Goal: Information Seeking & Learning: Learn about a topic

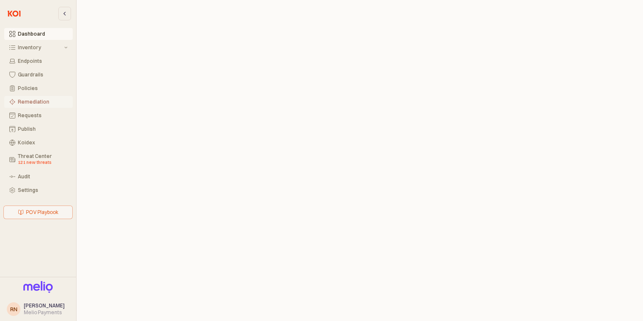
click at [52, 107] on button "Remediation" at bounding box center [38, 102] width 68 height 12
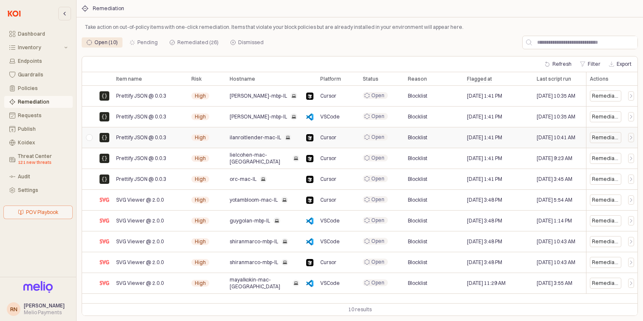
scroll to position [0, 18]
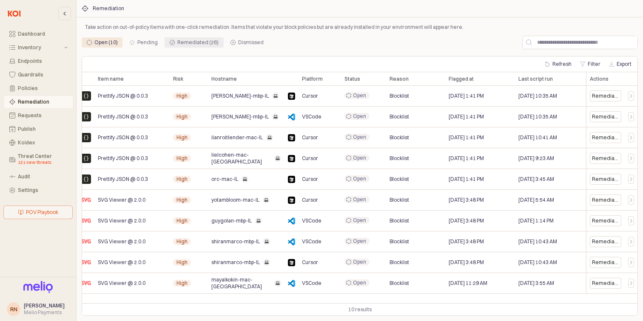
click at [179, 44] on div "Remediated (26)" at bounding box center [197, 42] width 41 height 10
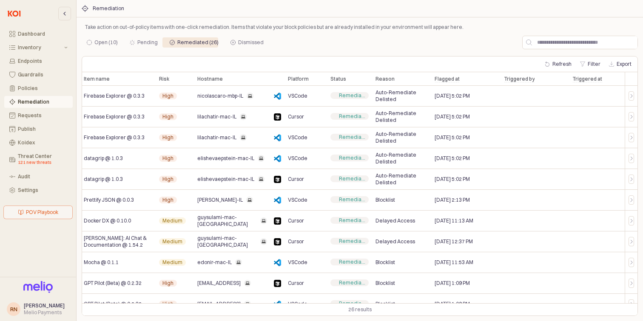
scroll to position [0, 4]
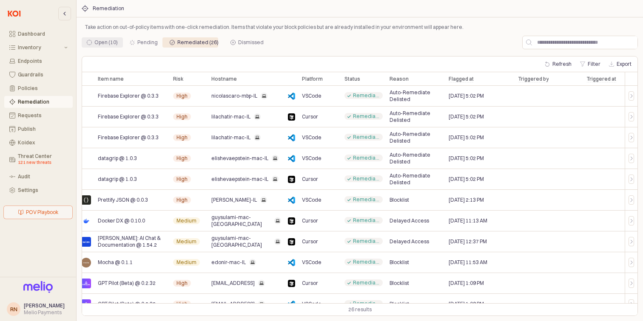
click at [113, 44] on div "Open (10)" at bounding box center [105, 42] width 23 height 10
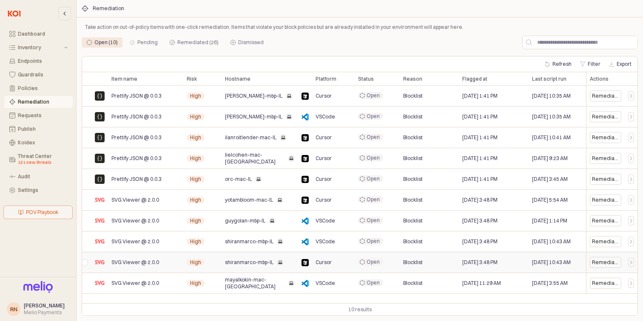
scroll to position [0, 0]
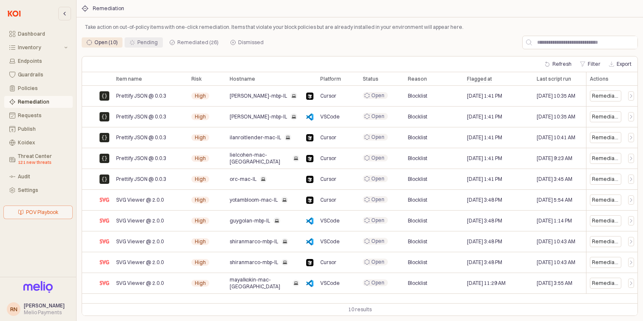
click at [138, 44] on div "Pending" at bounding box center [147, 42] width 20 height 10
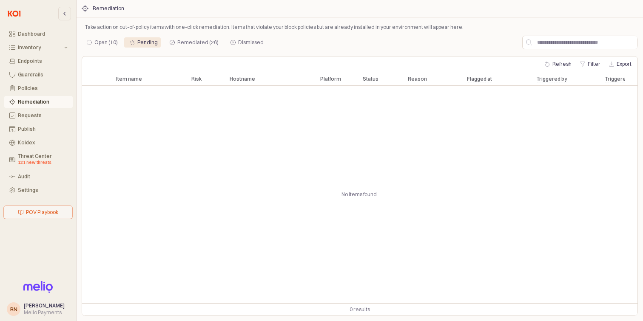
click at [267, 37] on div "Open (10) Pending Remediated (26) Dismissed" at bounding box center [300, 43] width 437 height 14
click at [250, 37] on div "Open (10) Pending Remediated (26) Dismissed" at bounding box center [300, 43] width 437 height 14
click at [232, 47] on div "Dismissed" at bounding box center [246, 42] width 33 height 10
click at [120, 45] on div "Open (10)" at bounding box center [102, 42] width 41 height 10
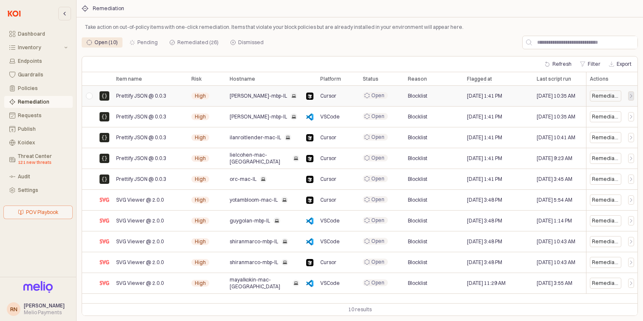
click at [632, 96] on icon "App Frame" at bounding box center [631, 95] width 2 height 3
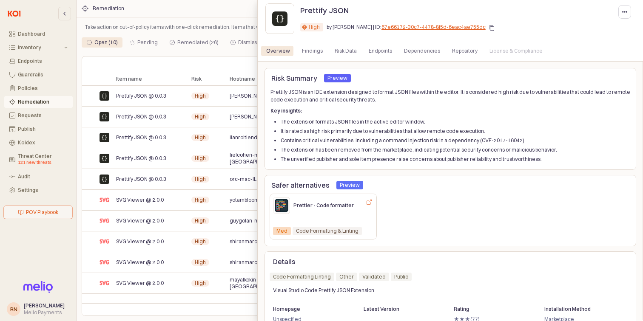
click at [213, 56] on div at bounding box center [321, 160] width 643 height 321
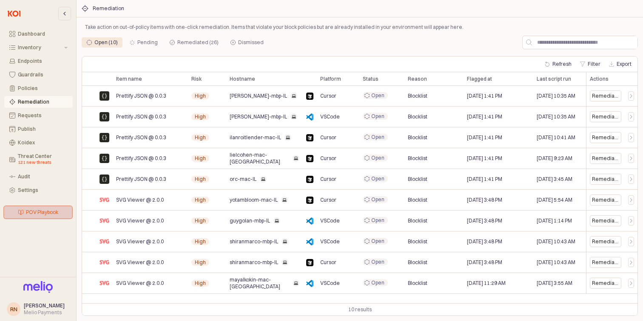
click at [17, 210] on div "POV Playbook" at bounding box center [38, 212] width 62 height 13
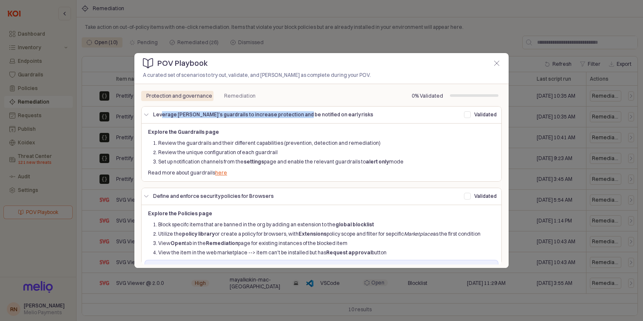
drag, startPoint x: 162, startPoint y: 113, endPoint x: 292, endPoint y: 118, distance: 130.6
click at [292, 118] on p "Leverage [PERSON_NAME]'s guardrails to increase protection and be notified on e…" at bounding box center [305, 115] width 304 height 8
click at [292, 121] on div "Leverage Koi's guardrails to increase protection and be notified on early risks…" at bounding box center [321, 115] width 357 height 14
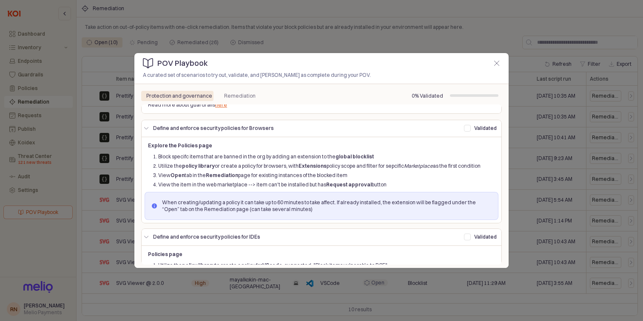
scroll to position [68, 0]
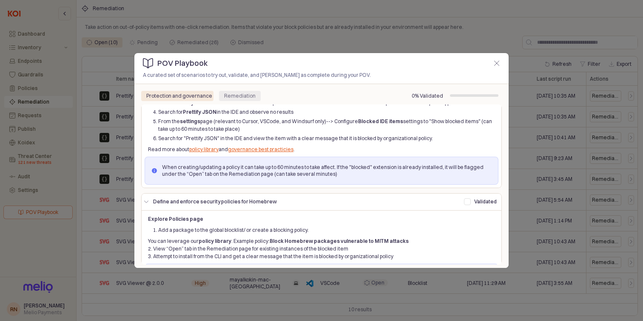
click at [241, 91] on div "Remediation" at bounding box center [239, 96] width 31 height 10
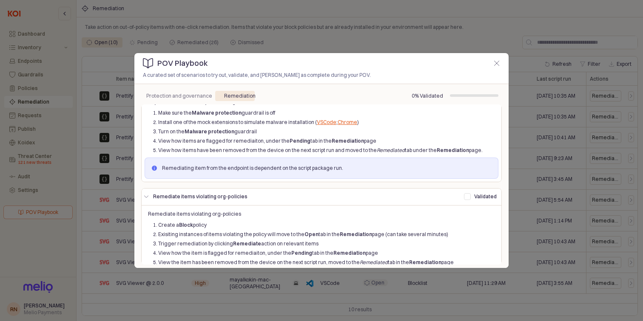
scroll to position [0, 0]
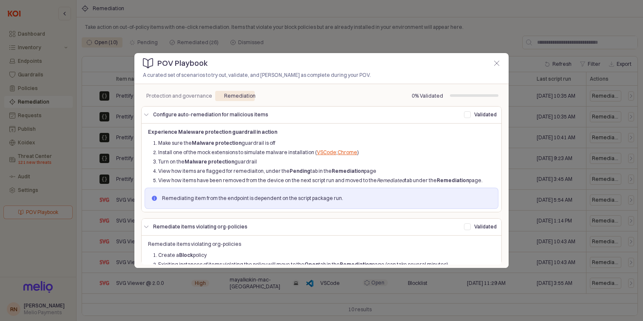
click at [51, 168] on div at bounding box center [321, 160] width 643 height 321
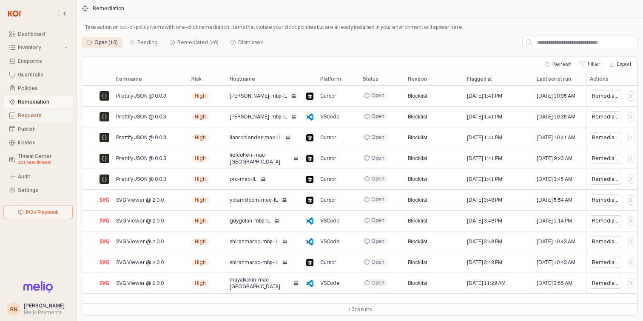
click at [43, 116] on div "Requests" at bounding box center [43, 116] width 50 height 6
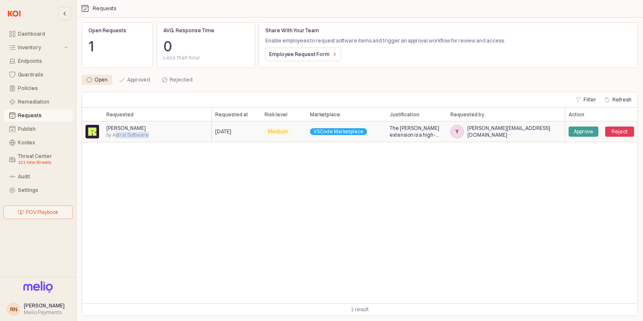
drag, startPoint x: 150, startPoint y: 138, endPoint x: 115, endPoint y: 137, distance: 35.3
click at [115, 137] on div "[PERSON_NAME] by Astral Software" at bounding box center [157, 132] width 109 height 21
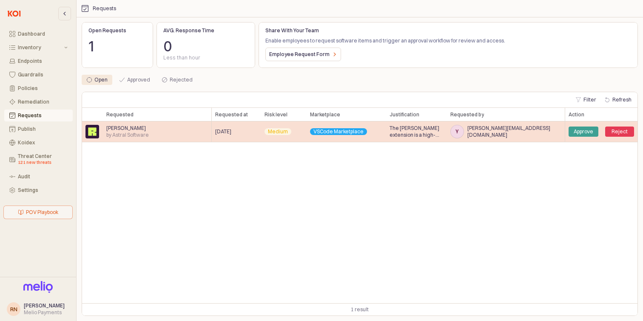
click at [113, 136] on span "by Astral Software" at bounding box center [127, 135] width 43 height 7
drag, startPoint x: 113, startPoint y: 136, endPoint x: 155, endPoint y: 137, distance: 42.5
click at [149, 135] on span "by Astral Software" at bounding box center [127, 135] width 43 height 7
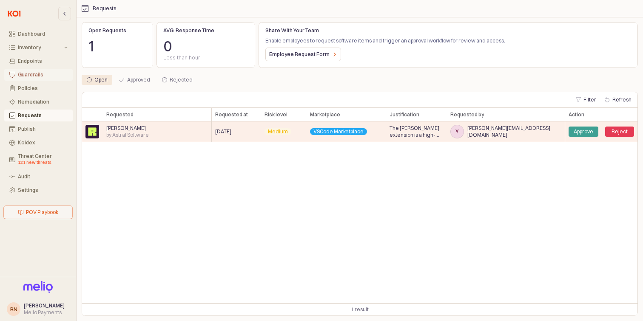
click at [31, 79] on button "Guardrails" at bounding box center [38, 75] width 68 height 12
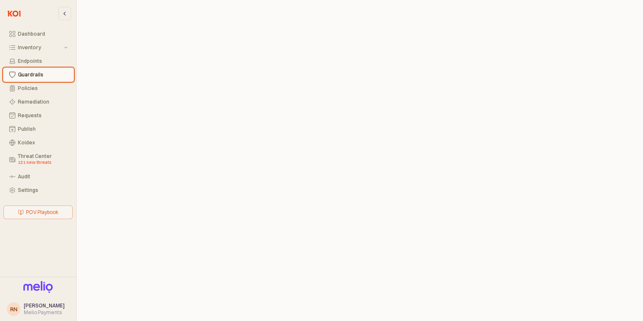
scroll to position [2, 0]
click at [23, 116] on div "Requests" at bounding box center [43, 116] width 50 height 6
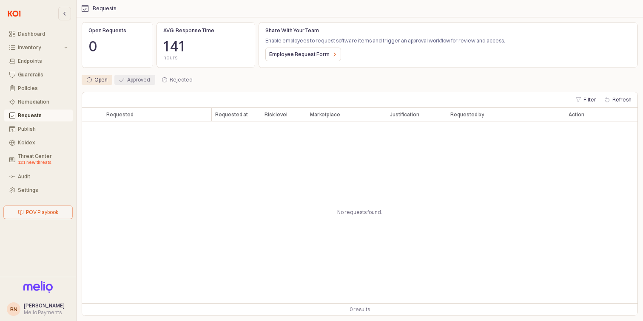
click at [133, 85] on div "Approved" at bounding box center [138, 80] width 23 height 10
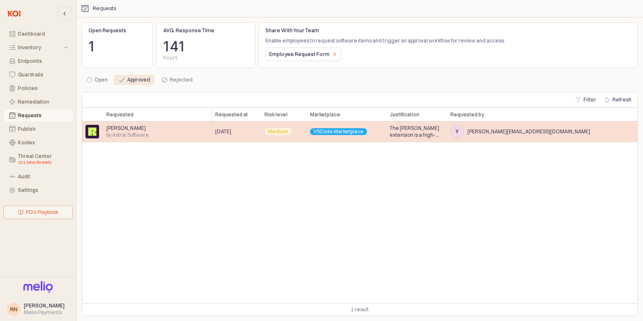
click at [151, 133] on div "[PERSON_NAME] by Astral Software" at bounding box center [157, 132] width 109 height 21
click at [318, 130] on span "VSCode Marketplace" at bounding box center [338, 131] width 50 height 7
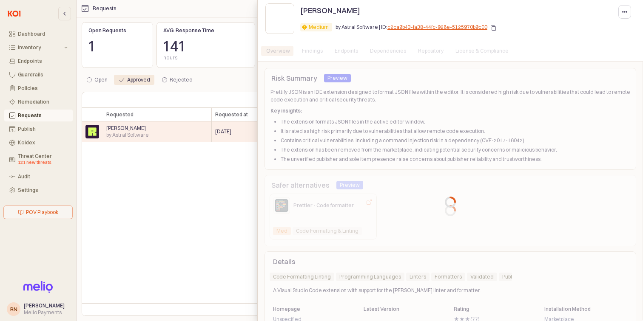
click at [289, 174] on div at bounding box center [450, 202] width 385 height 282
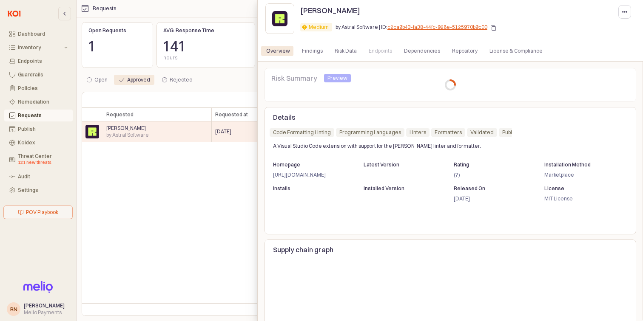
click at [164, 173] on div at bounding box center [321, 160] width 643 height 321
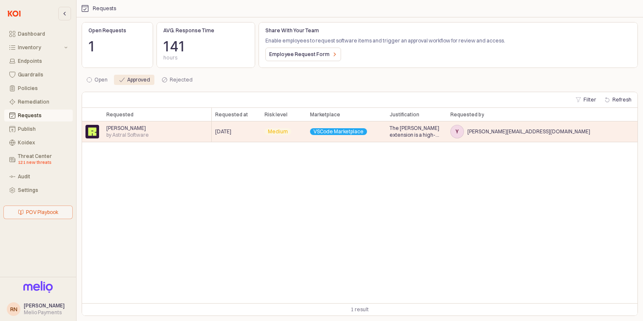
click at [378, 168] on div "Requested Requested Requested at Requested at Risk level Risk level Marketplace…" at bounding box center [359, 206] width 555 height 196
click at [166, 47] on span "141" at bounding box center [174, 46] width 22 height 17
click at [108, 44] on div "1" at bounding box center [98, 47] width 20 height 14
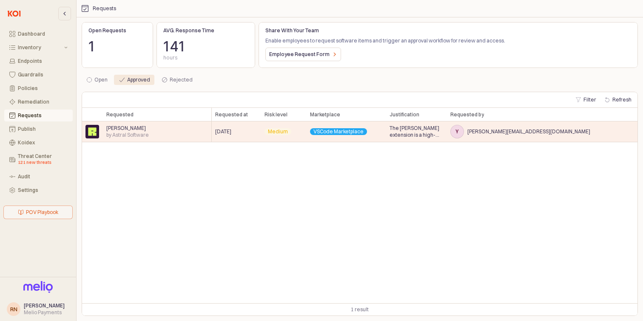
drag, startPoint x: 283, startPoint y: 34, endPoint x: 335, endPoint y: 34, distance: 52.3
click at [335, 34] on div "Share With Your Team" at bounding box center [448, 31] width 372 height 10
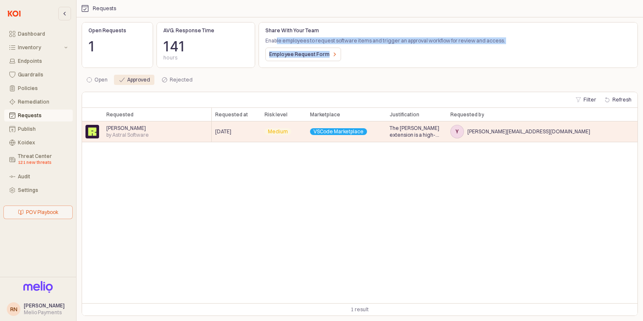
drag, startPoint x: 277, startPoint y: 42, endPoint x: 482, endPoint y: 51, distance: 205.5
click at [482, 44] on div "Enable employees to request software items and trigger an approval workflow for…" at bounding box center [448, 40] width 366 height 7
click at [456, 43] on p "Enable employees to request software items and trigger an approval workflow for…" at bounding box center [448, 41] width 366 height 8
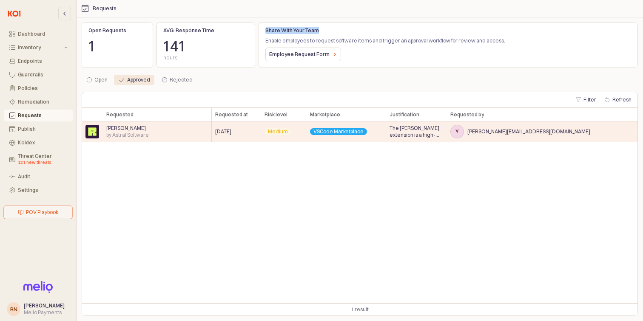
drag, startPoint x: 264, startPoint y: 32, endPoint x: 318, endPoint y: 34, distance: 53.2
click at [318, 32] on div "Share With Your Team" at bounding box center [448, 31] width 372 height 10
click at [318, 34] on p "Share With Your Team" at bounding box center [448, 31] width 366 height 8
drag, startPoint x: 271, startPoint y: 42, endPoint x: 377, endPoint y: 42, distance: 105.4
click at [377, 42] on p "Enable employees to request software items and trigger an approval workflow for…" at bounding box center [448, 41] width 366 height 8
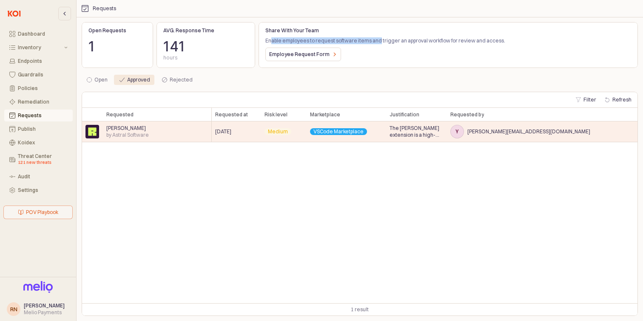
click at [377, 42] on p "Enable employees to request software items and trigger an approval workflow for…" at bounding box center [448, 41] width 366 height 8
drag, startPoint x: 392, startPoint y: 41, endPoint x: 483, endPoint y: 40, distance: 90.5
click at [483, 40] on p "Enable employees to request software items and trigger an approval workflow for…" at bounding box center [448, 41] width 366 height 8
